Goal: Task Accomplishment & Management: Complete application form

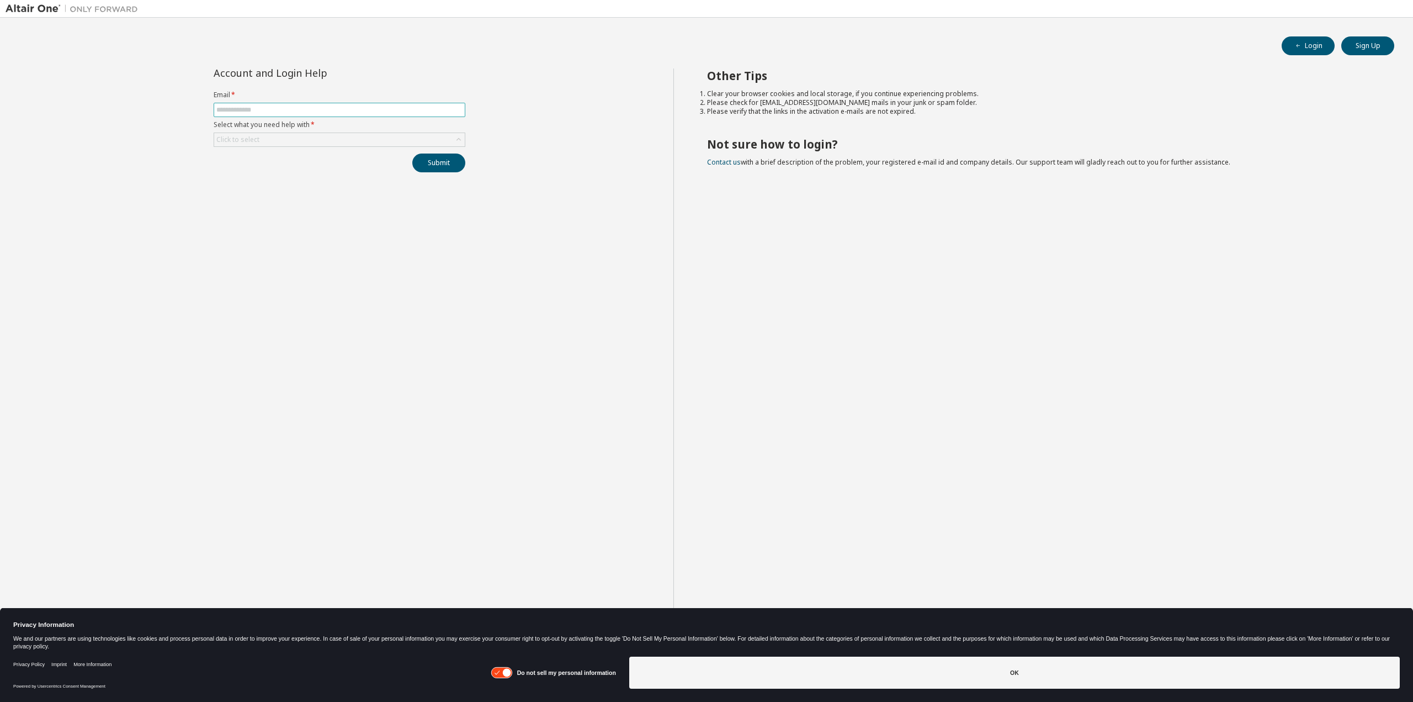
click at [266, 110] on input "text" at bounding box center [339, 109] width 246 height 9
click at [266, 107] on input "text" at bounding box center [339, 109] width 246 height 9
type input "**********"
click at [437, 163] on button "Submit" at bounding box center [438, 162] width 53 height 19
click at [295, 114] on span at bounding box center [340, 110] width 252 height 14
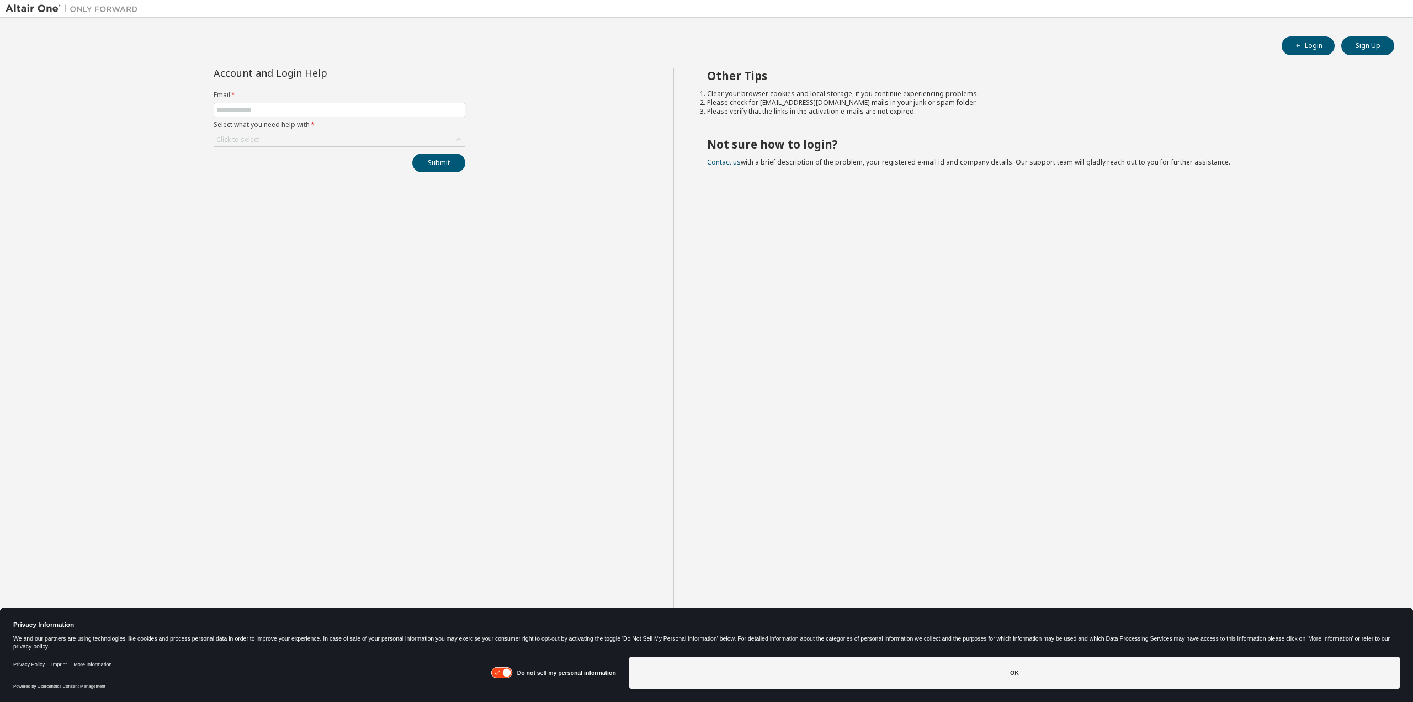
click at [295, 110] on input "text" at bounding box center [339, 109] width 246 height 9
type input "**********"
click at [265, 141] on div "Click to select" at bounding box center [339, 139] width 251 height 13
drag, startPoint x: 259, startPoint y: 168, endPoint x: 267, endPoint y: 166, distance: 7.9
click at [260, 168] on li "I forgot my password" at bounding box center [339, 170] width 248 height 14
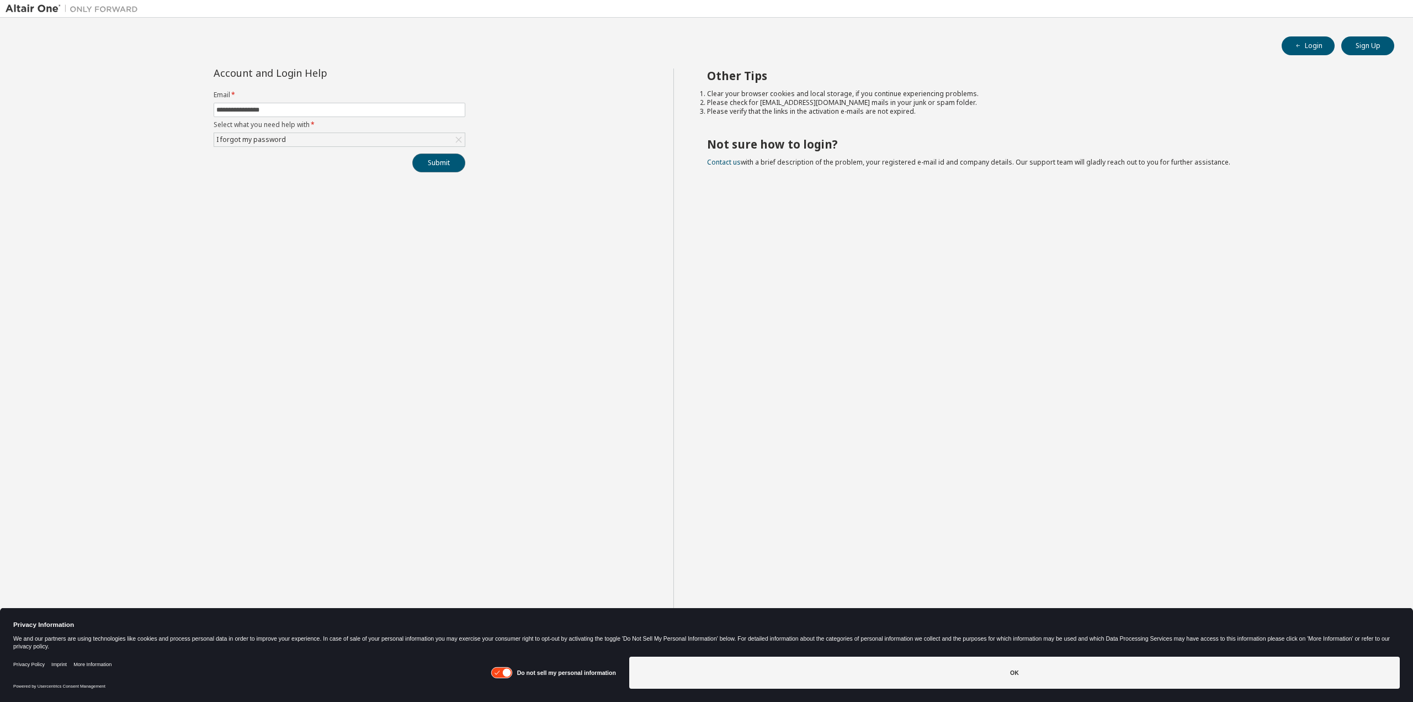
click at [441, 159] on button "Submit" at bounding box center [438, 162] width 53 height 19
click at [438, 166] on button "Submit" at bounding box center [438, 162] width 53 height 19
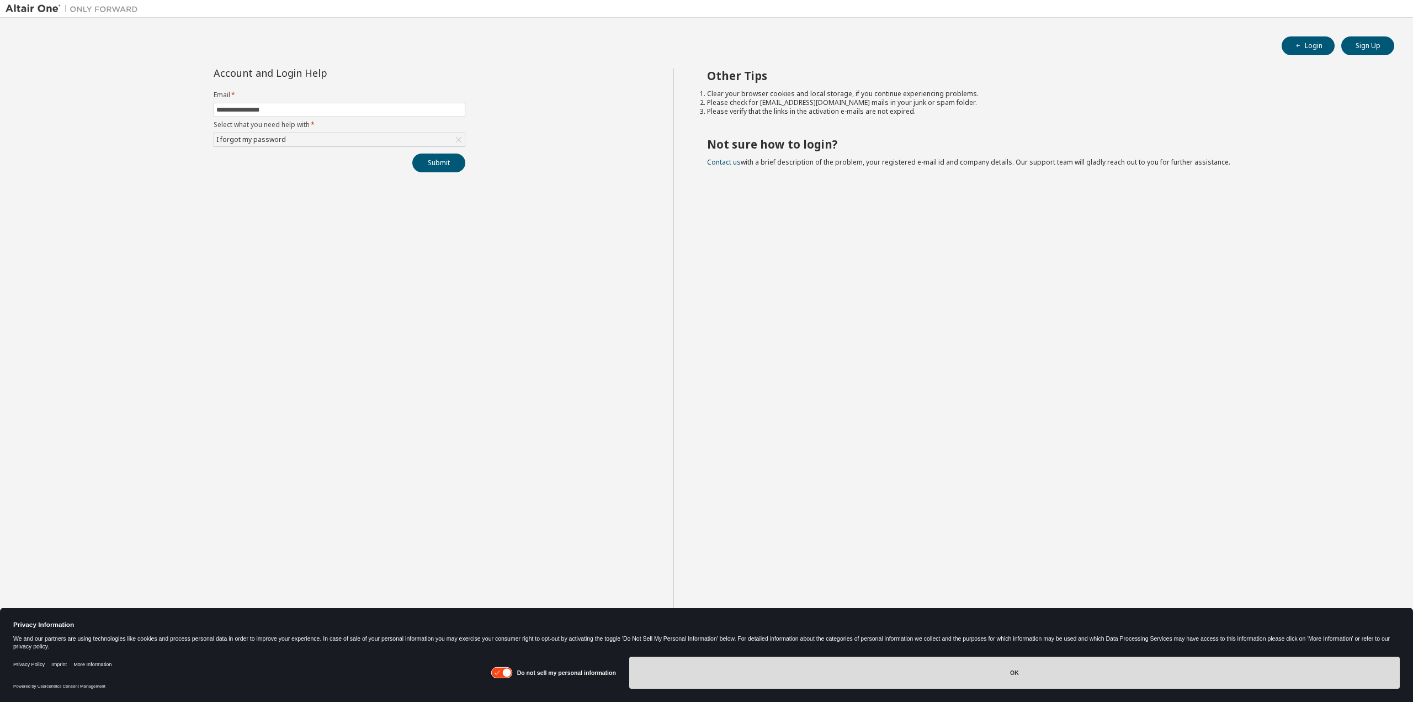
click at [888, 675] on button "OK" at bounding box center [1014, 672] width 771 height 32
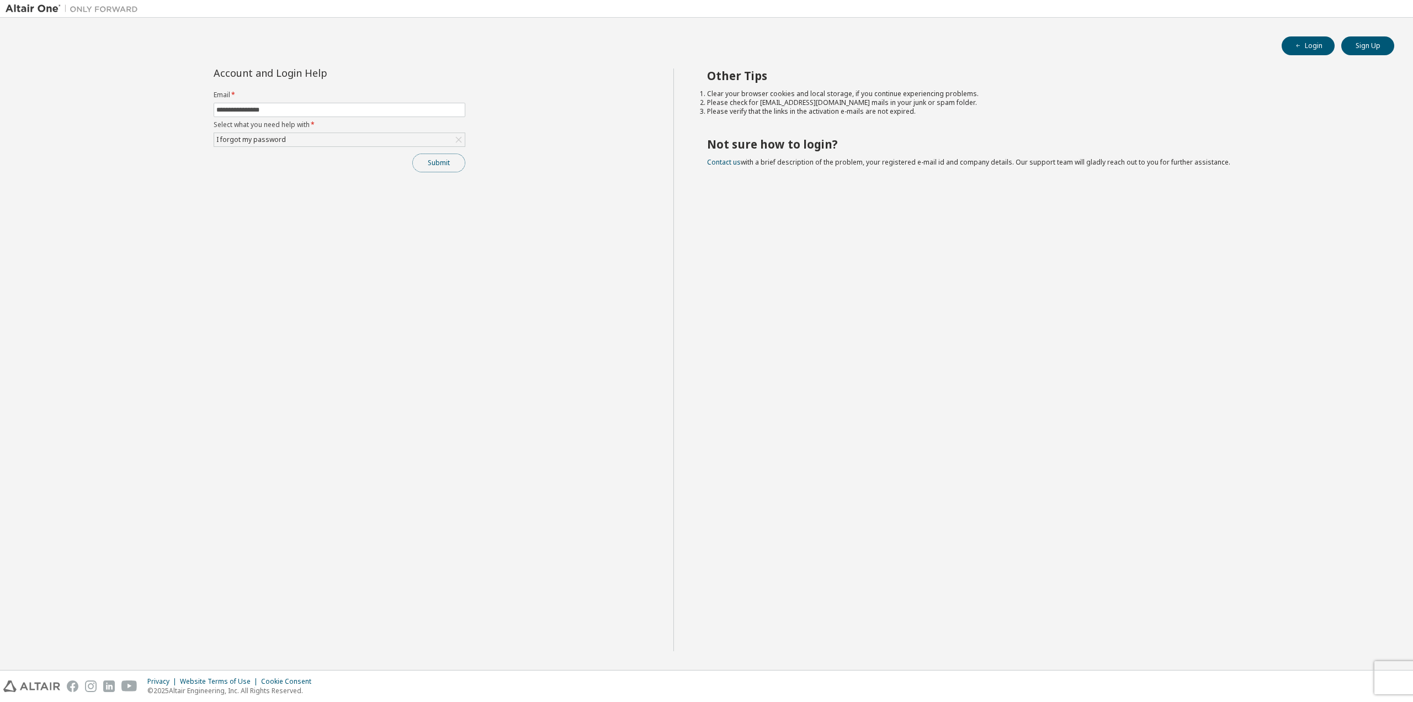
click at [436, 161] on button "Submit" at bounding box center [438, 162] width 53 height 19
click at [644, 365] on div "Account and Login Help Email * Select what you need help with * Click to select…" at bounding box center [340, 359] width 668 height 582
